Goal: Task Accomplishment & Management: Use online tool/utility

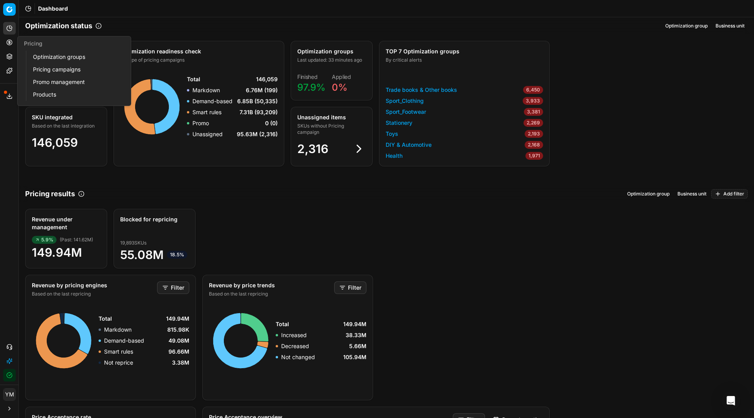
click at [42, 55] on link "Optimization groups" at bounding box center [76, 56] width 92 height 11
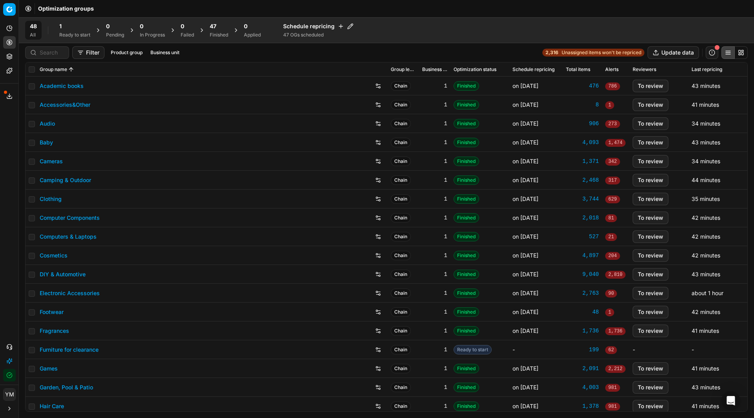
click at [65, 27] on div "1" at bounding box center [74, 26] width 31 height 8
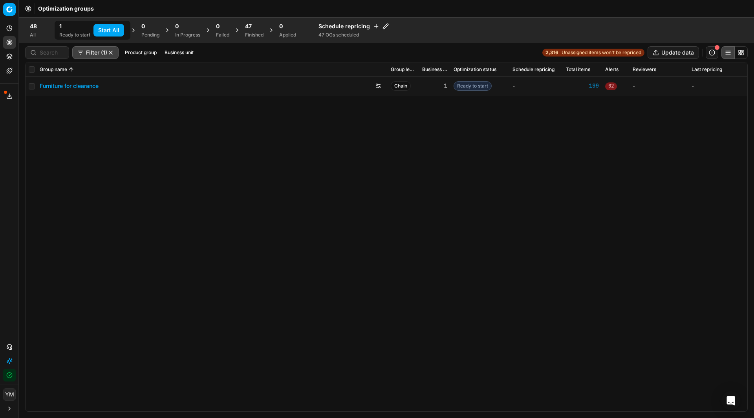
click at [108, 35] on button "Start All" at bounding box center [108, 30] width 31 height 13
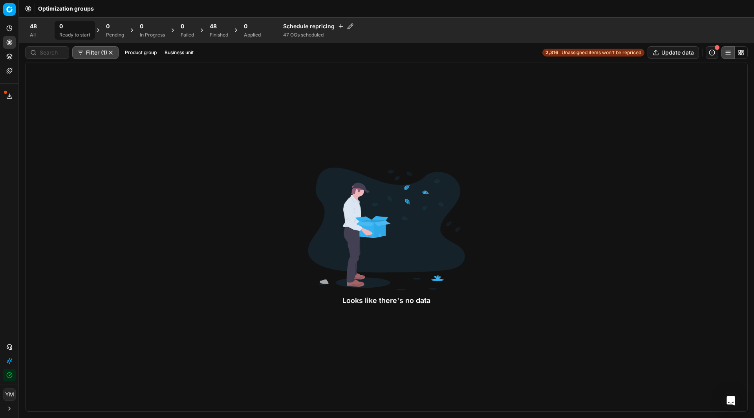
click at [219, 25] on div "48" at bounding box center [219, 26] width 18 height 8
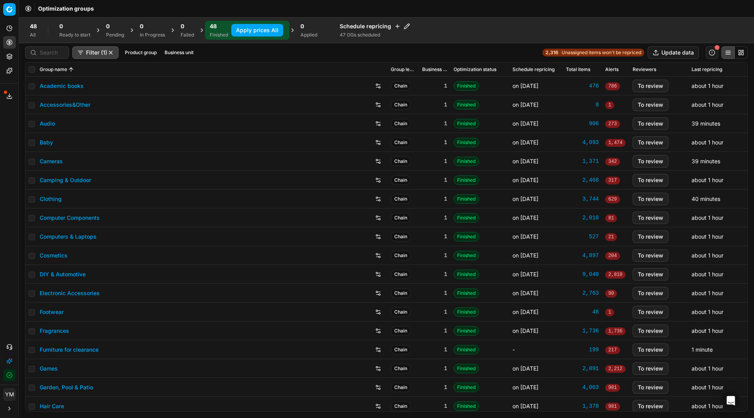
click at [247, 32] on button "Apply prices All" at bounding box center [257, 30] width 52 height 13
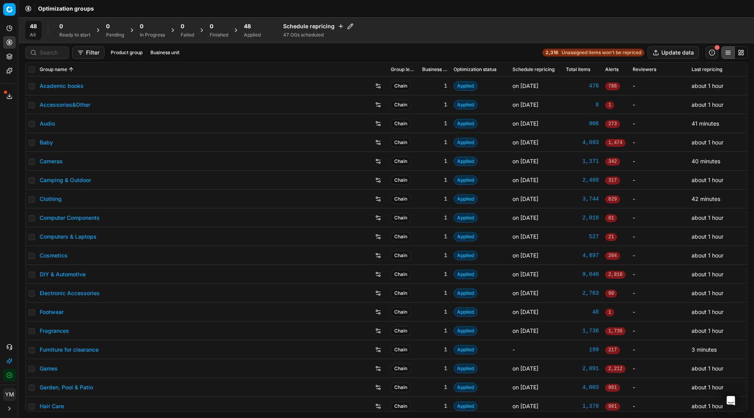
click at [260, 32] on div "Applied" at bounding box center [252, 35] width 17 height 6
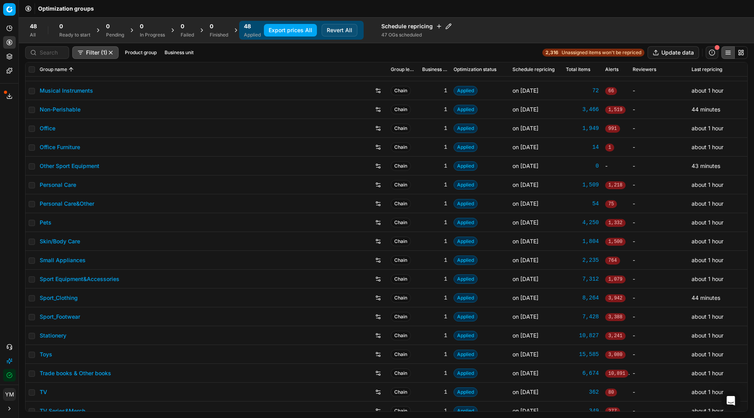
scroll to position [570, 0]
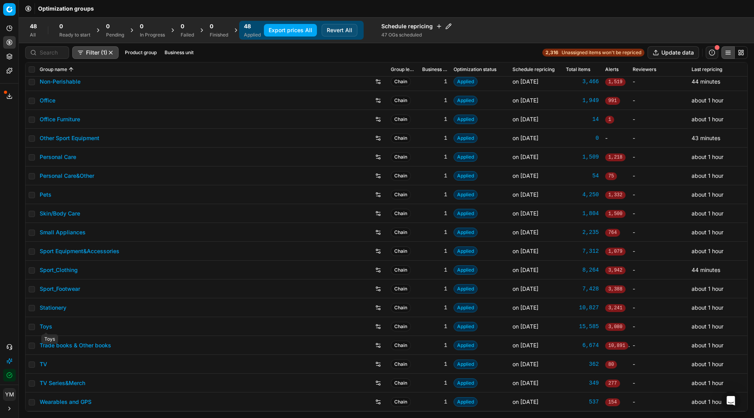
click at [50, 326] on link "Toys" at bounding box center [46, 327] width 13 height 8
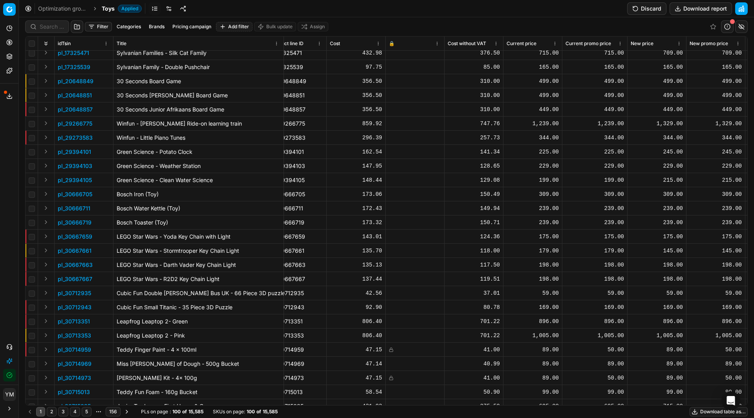
scroll to position [599, 275]
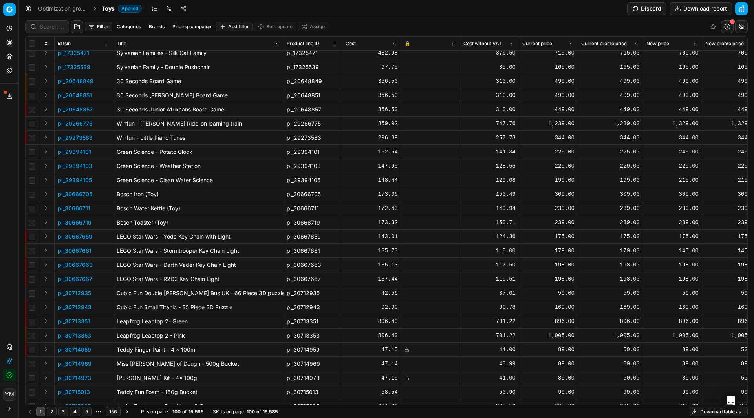
click at [74, 253] on p "pl_30667661" at bounding box center [75, 251] width 34 height 8
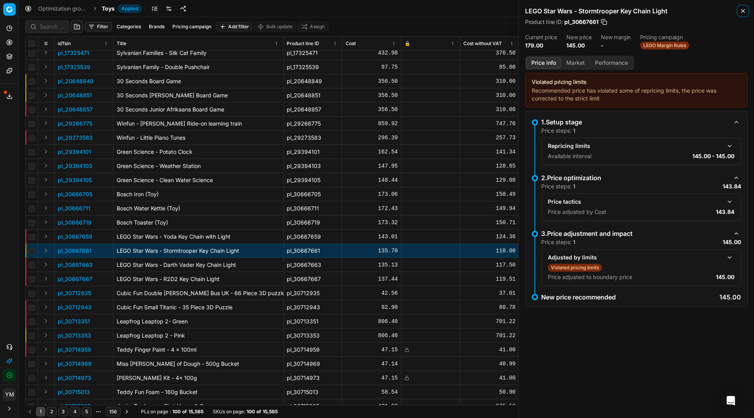
click at [742, 10] on icon "button" at bounding box center [743, 11] width 6 height 6
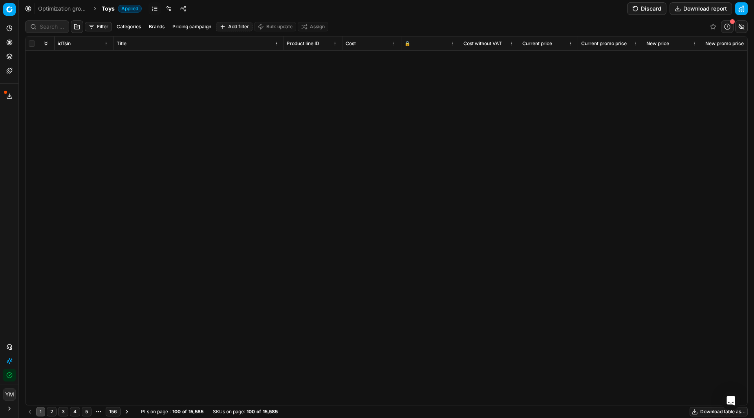
scroll to position [0, 275]
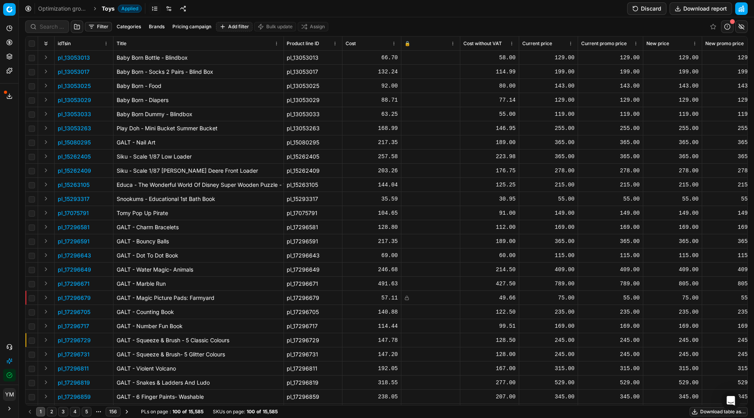
click at [55, 7] on link "Optimization groups" at bounding box center [63, 9] width 50 height 8
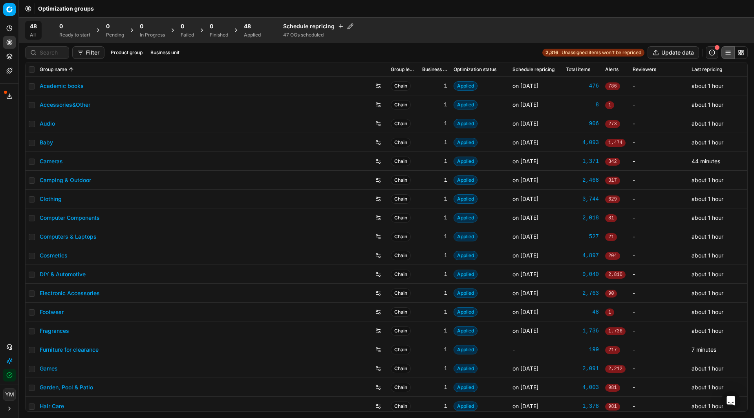
click at [251, 24] on span "48" at bounding box center [247, 26] width 7 height 8
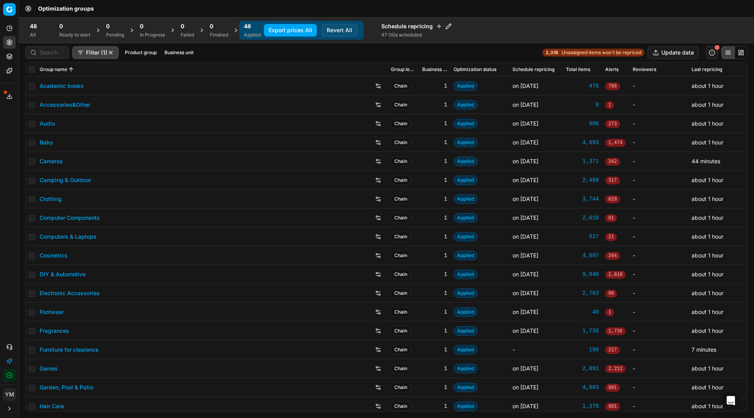
click at [291, 31] on button "Export prices All" at bounding box center [290, 30] width 53 height 13
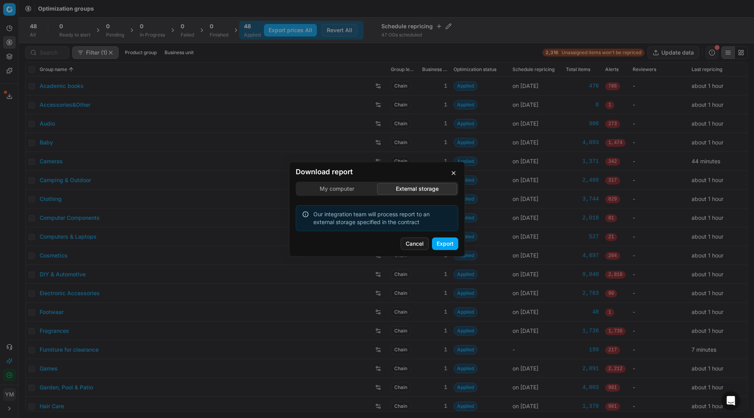
click at [415, 146] on div "Download report My computer External storage Our integration team will process …" at bounding box center [377, 209] width 754 height 418
click at [443, 249] on button "Export" at bounding box center [445, 244] width 26 height 13
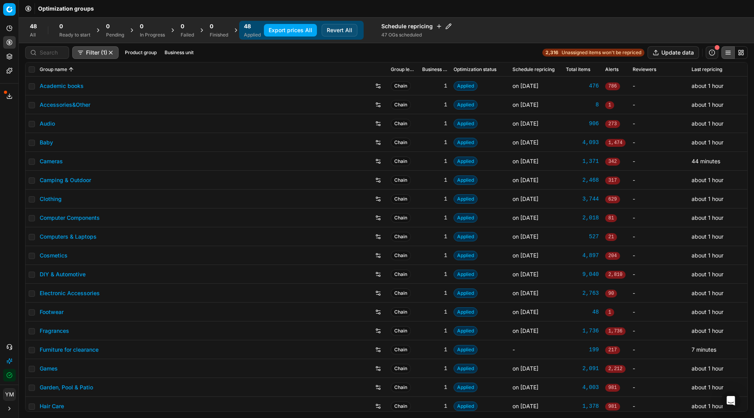
click at [663, 13] on div "Optimization groups" at bounding box center [386, 8] width 735 height 17
